Goal: Transaction & Acquisition: Purchase product/service

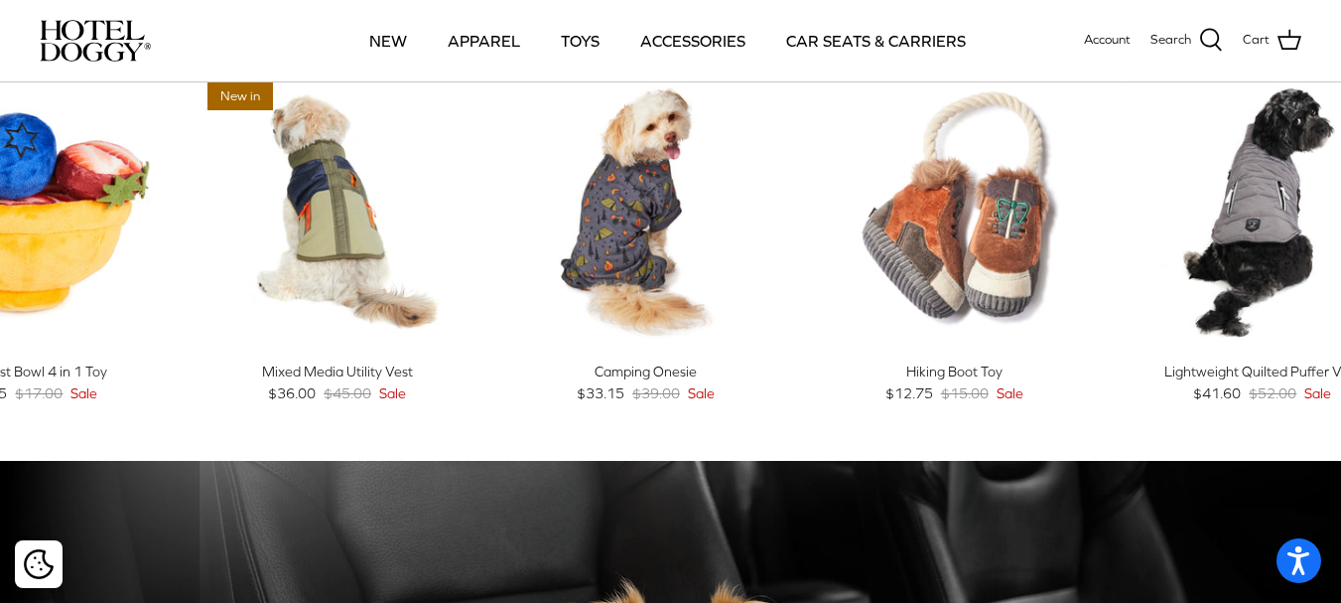
scroll to position [864, 0]
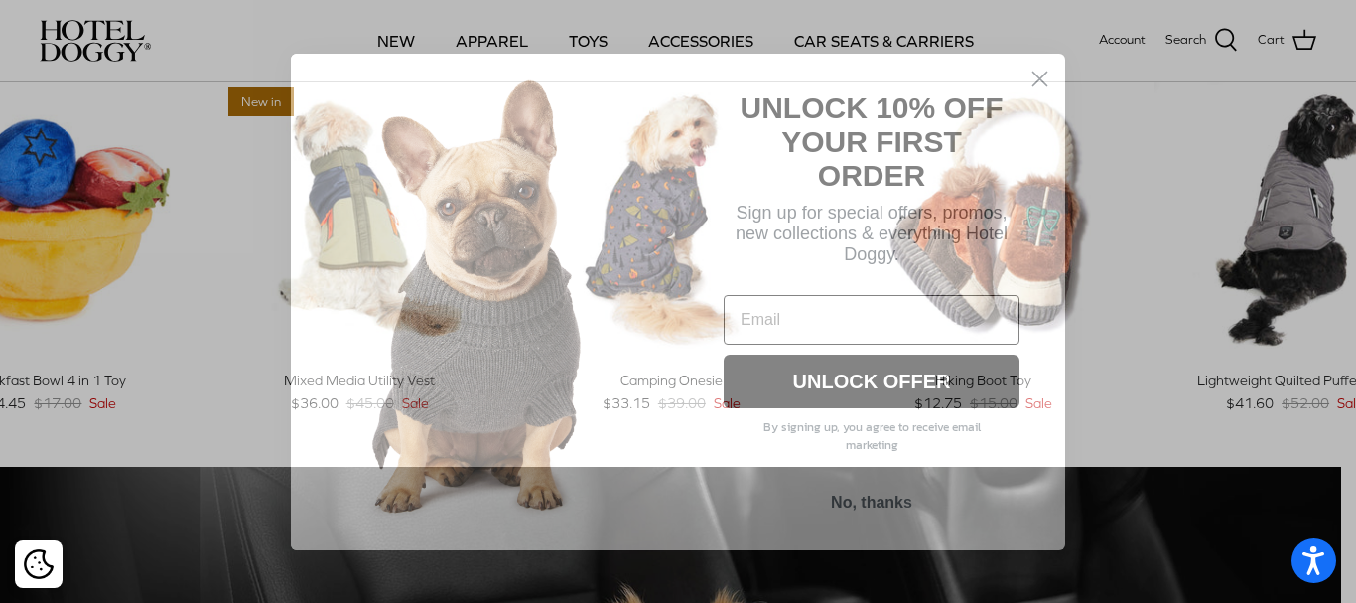
click at [1042, 88] on circle "Close dialog" at bounding box center [1040, 78] width 33 height 33
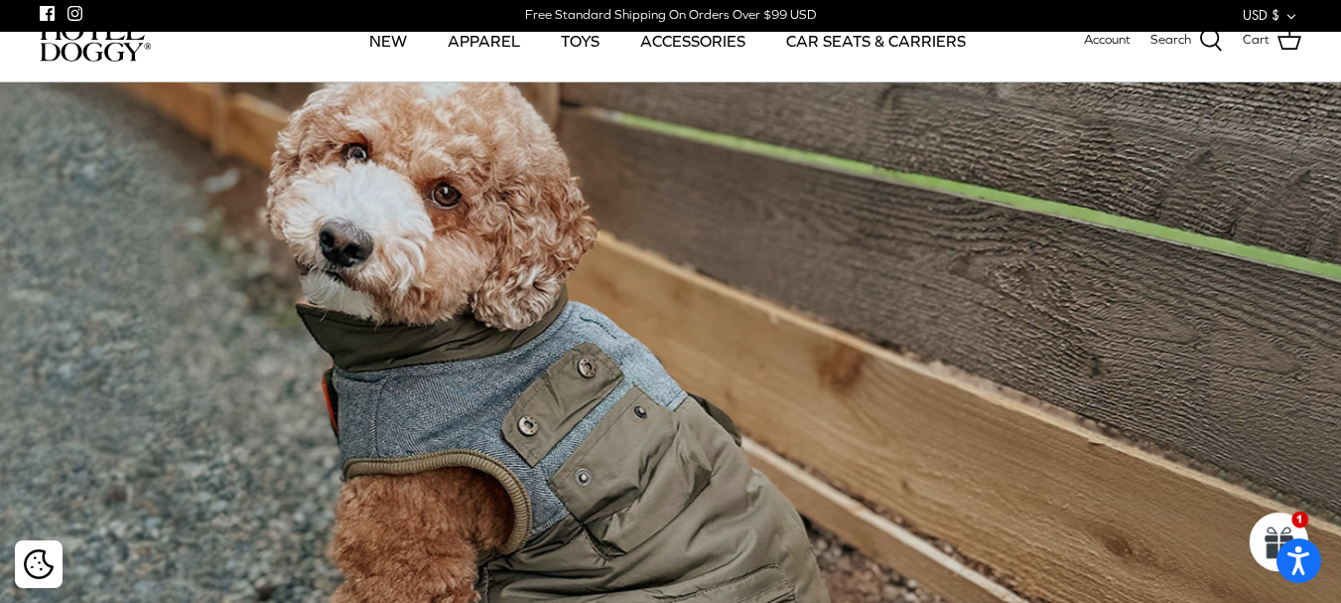
scroll to position [0, 0]
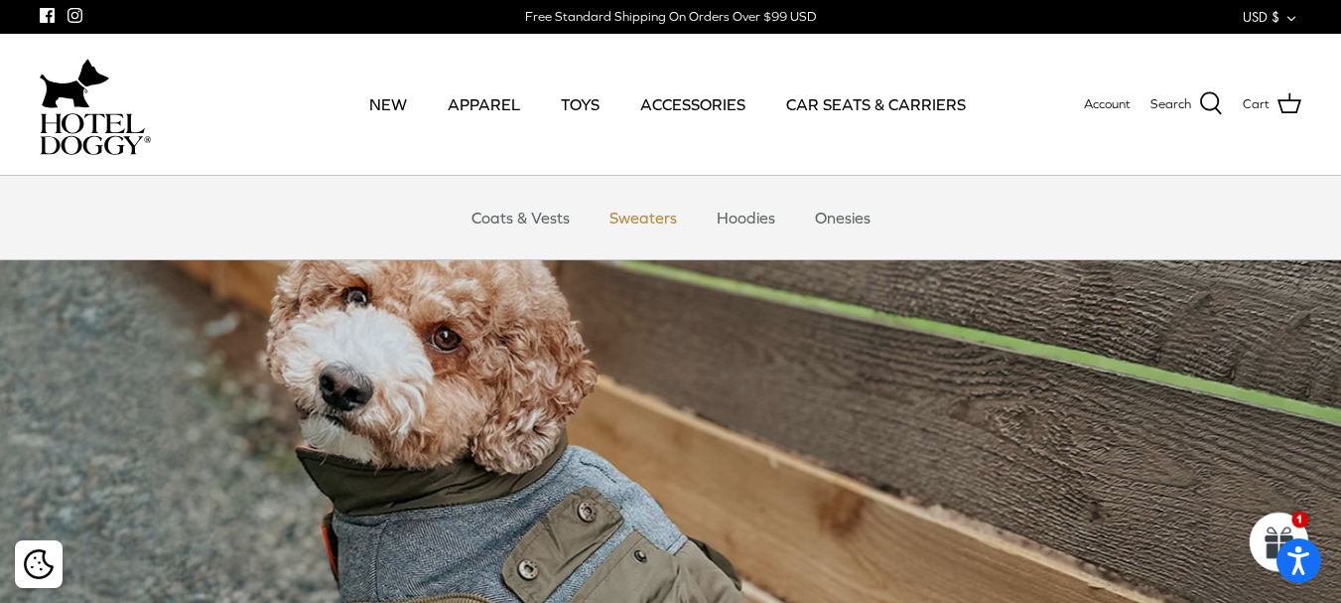
click at [651, 213] on link "Sweaters" at bounding box center [643, 218] width 103 height 60
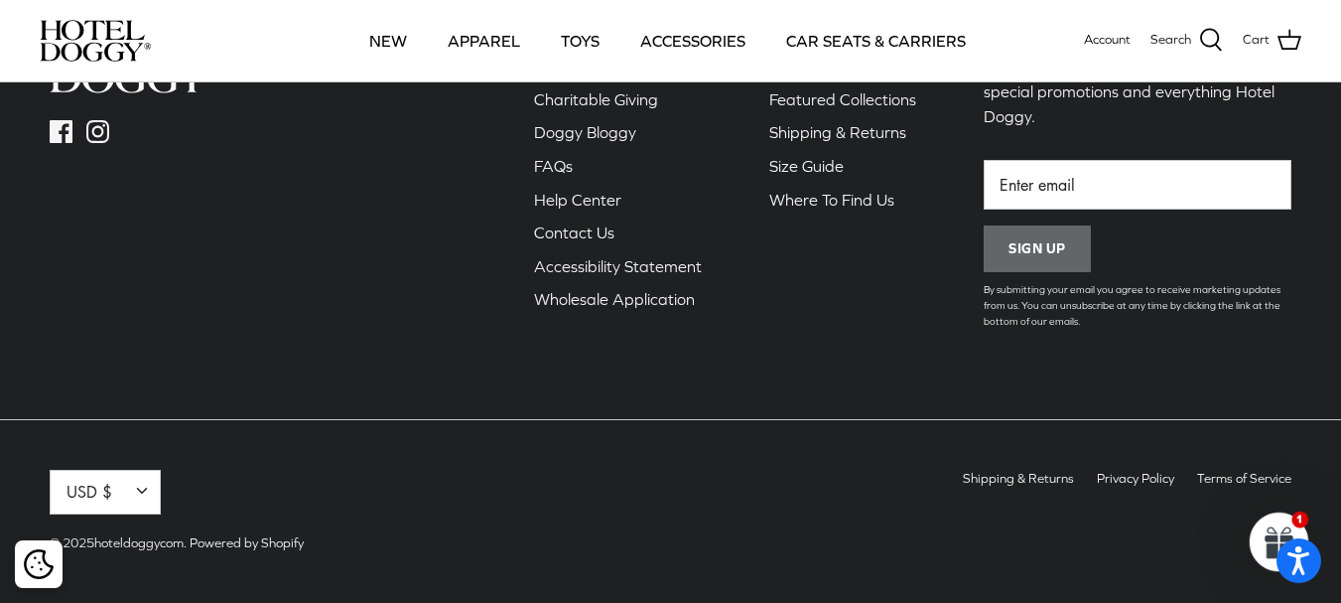
click at [860, 357] on div "Facebook Instagram About Us Our Story Charitable Giving Doggy Bloggy" at bounding box center [671, 205] width 1282 height 528
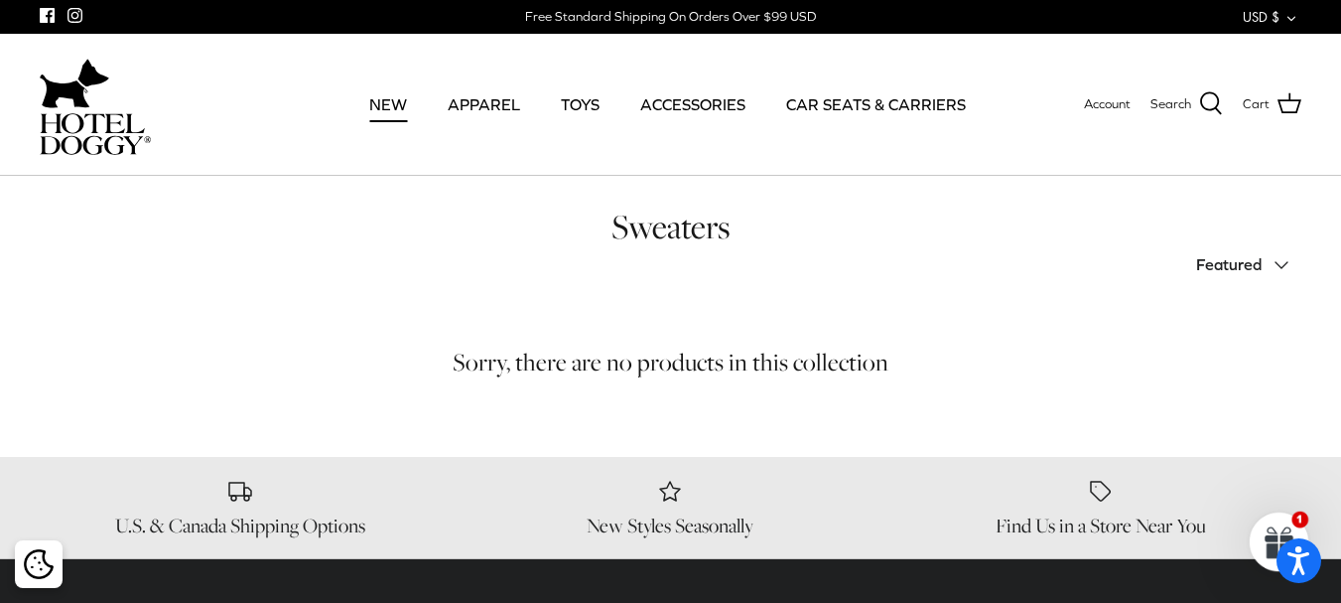
click at [405, 101] on link "NEW" at bounding box center [387, 104] width 73 height 68
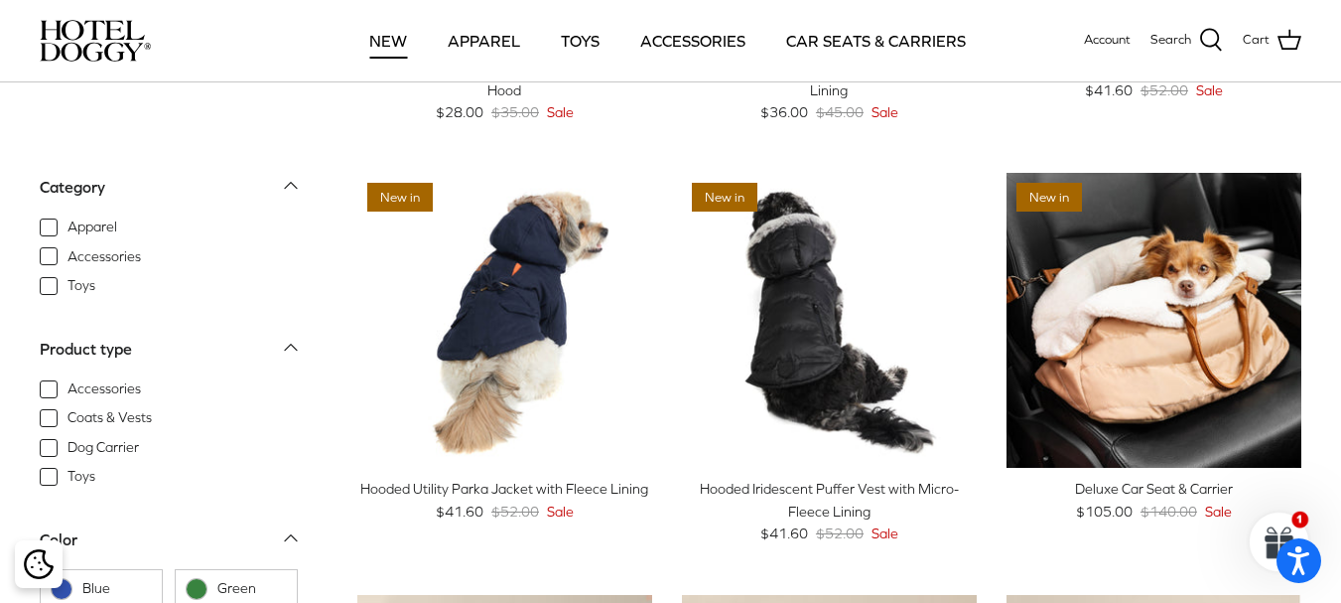
scroll to position [1381, 0]
